Goal: Information Seeking & Learning: Learn about a topic

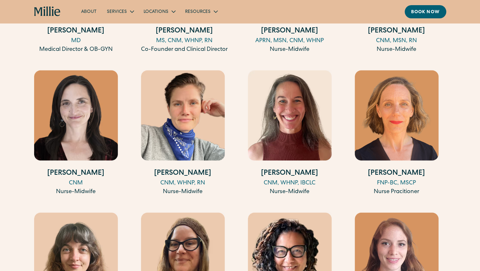
scroll to position [765, 0]
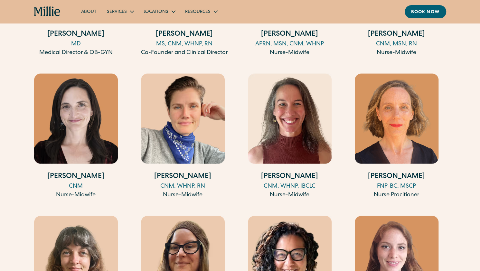
click at [385, 175] on h4 "Erin Lashnits Herman" at bounding box center [397, 177] width 84 height 11
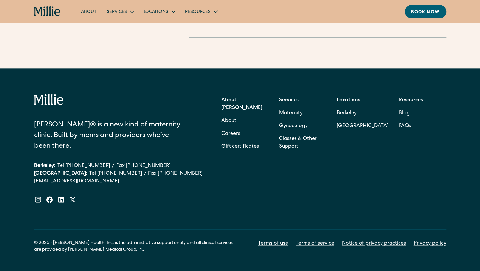
scroll to position [1868, 0]
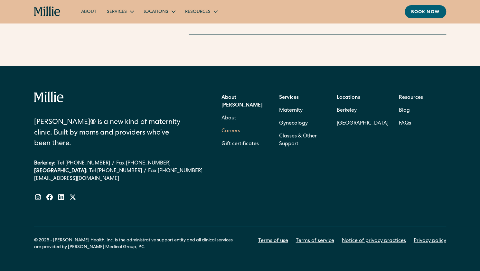
click at [233, 125] on link "Careers" at bounding box center [230, 131] width 19 height 13
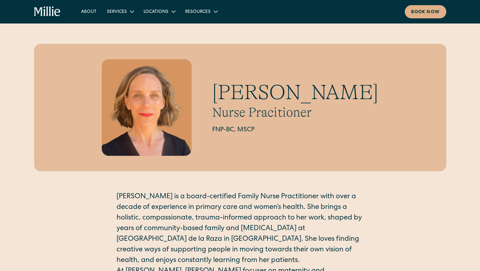
drag, startPoint x: 197, startPoint y: 92, endPoint x: 394, endPoint y: 90, distance: 197.0
click at [378, 90] on h1 "Erin Lashnits Herman" at bounding box center [295, 92] width 166 height 25
copy h1 "Erin Lashnits Herman"
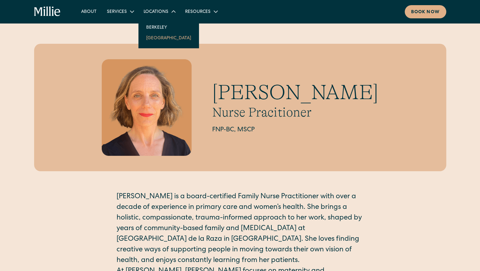
click at [161, 39] on link "[GEOGRAPHIC_DATA]" at bounding box center [168, 38] width 55 height 11
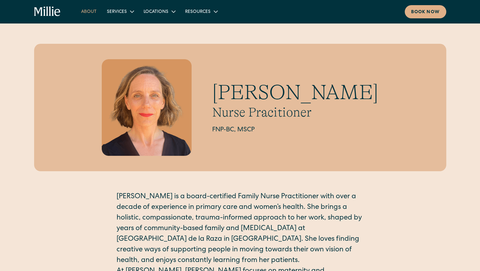
click at [92, 13] on link "About" at bounding box center [89, 11] width 26 height 11
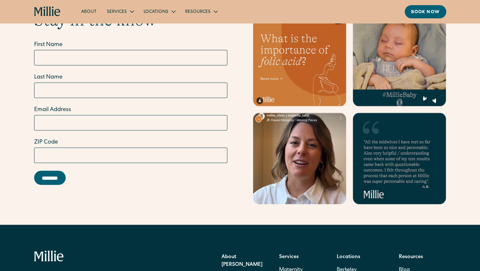
scroll to position [1920, 0]
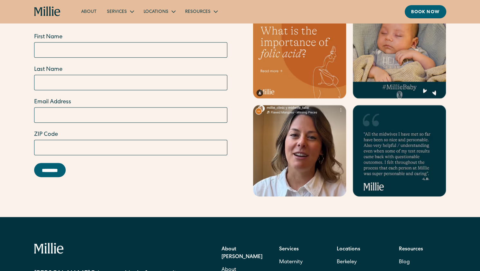
click at [306, 142] on link at bounding box center [299, 150] width 93 height 91
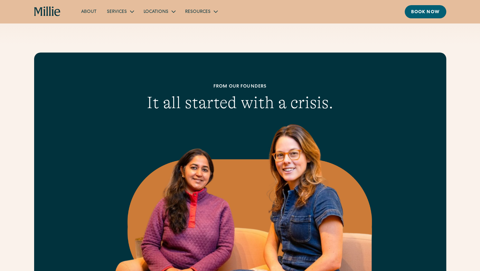
scroll to position [0, 0]
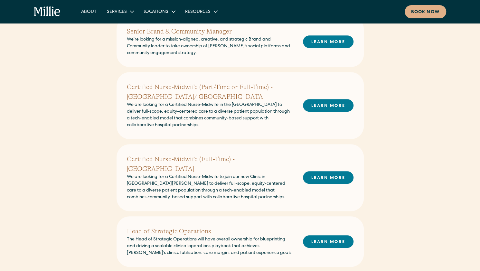
scroll to position [181, 0]
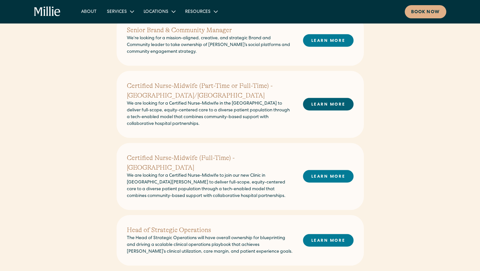
click at [320, 105] on link "LEARN MORE" at bounding box center [328, 104] width 51 height 13
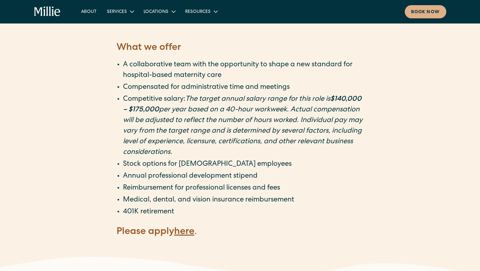
scroll to position [1153, 0]
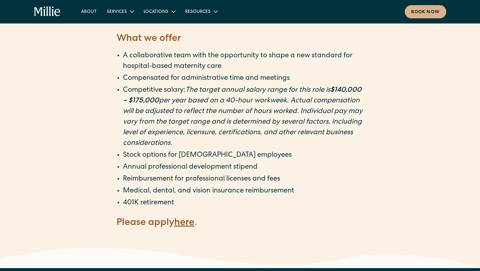
click at [188, 218] on strong "here" at bounding box center [184, 223] width 20 height 10
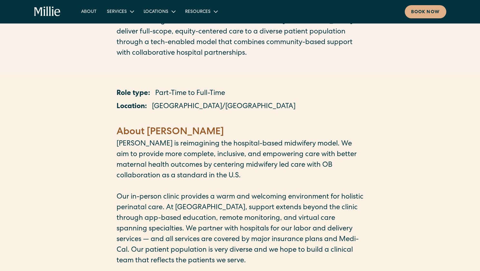
scroll to position [0, 0]
